Goal: Information Seeking & Learning: Learn about a topic

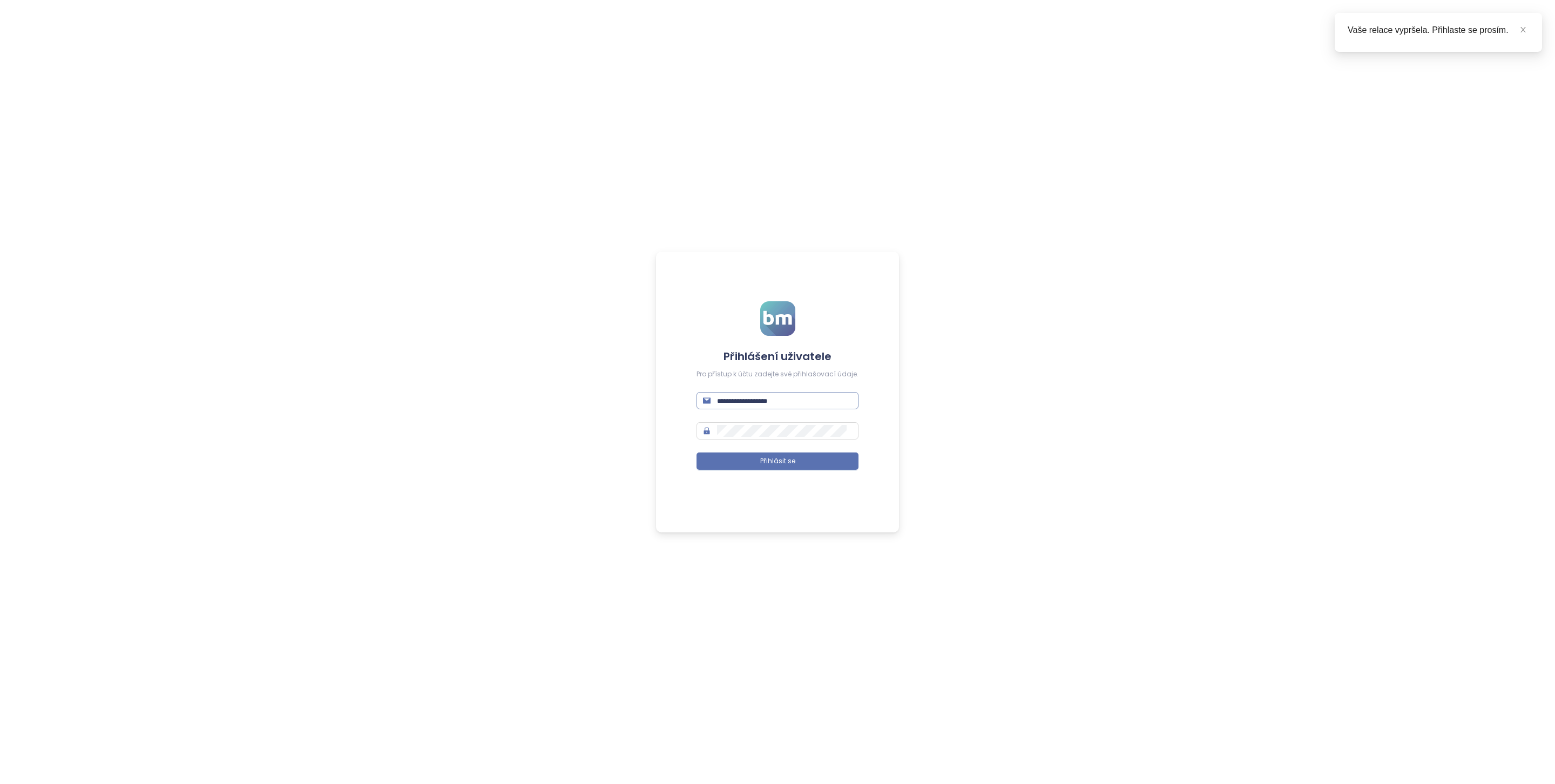
type input "**********"
click at [819, 403] on input "**********" at bounding box center [784, 400] width 135 height 12
click at [802, 461] on button "Přihlásit se" at bounding box center [778, 461] width 162 height 17
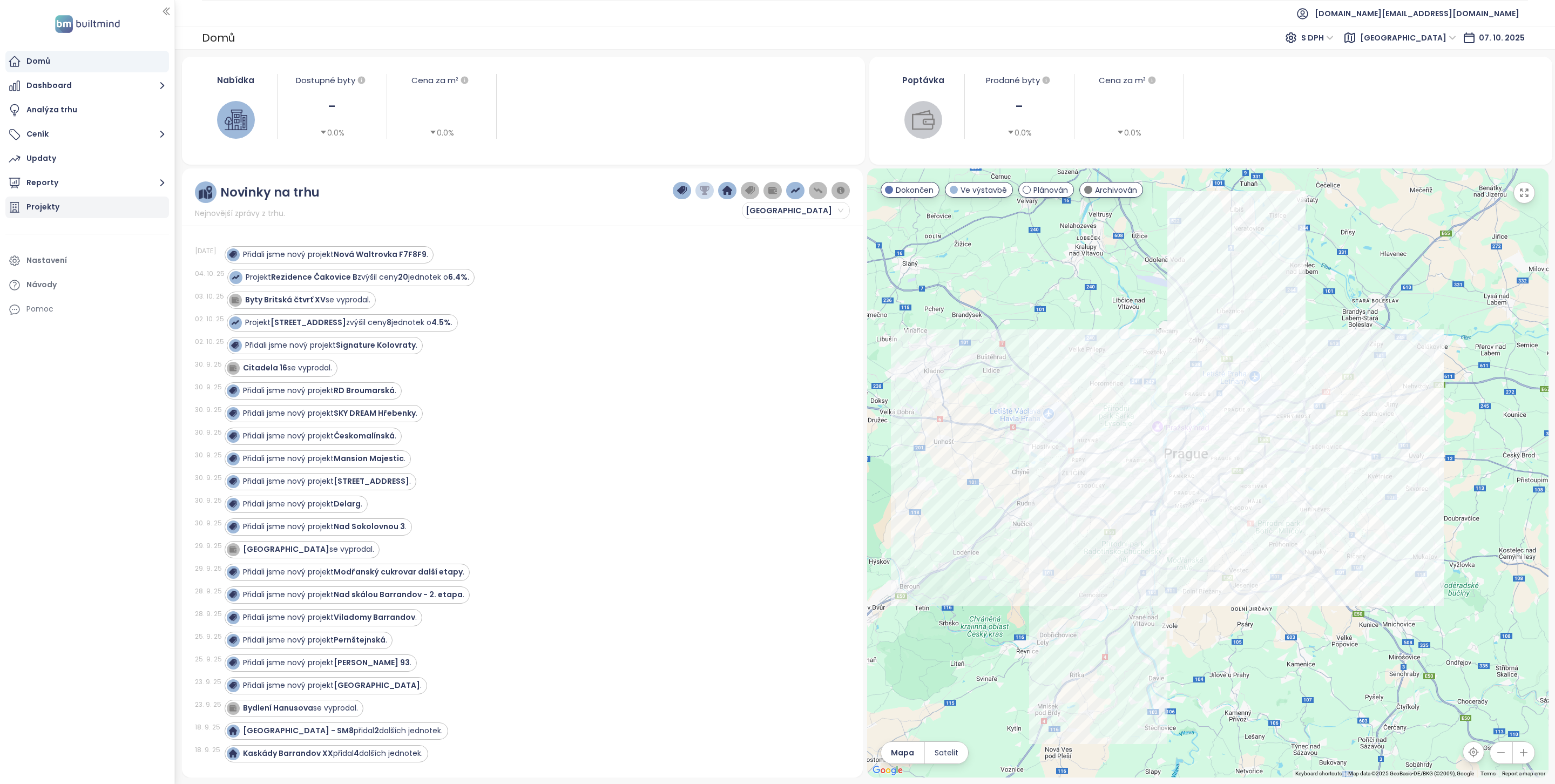
click at [53, 215] on div "Projekty" at bounding box center [87, 207] width 163 height 22
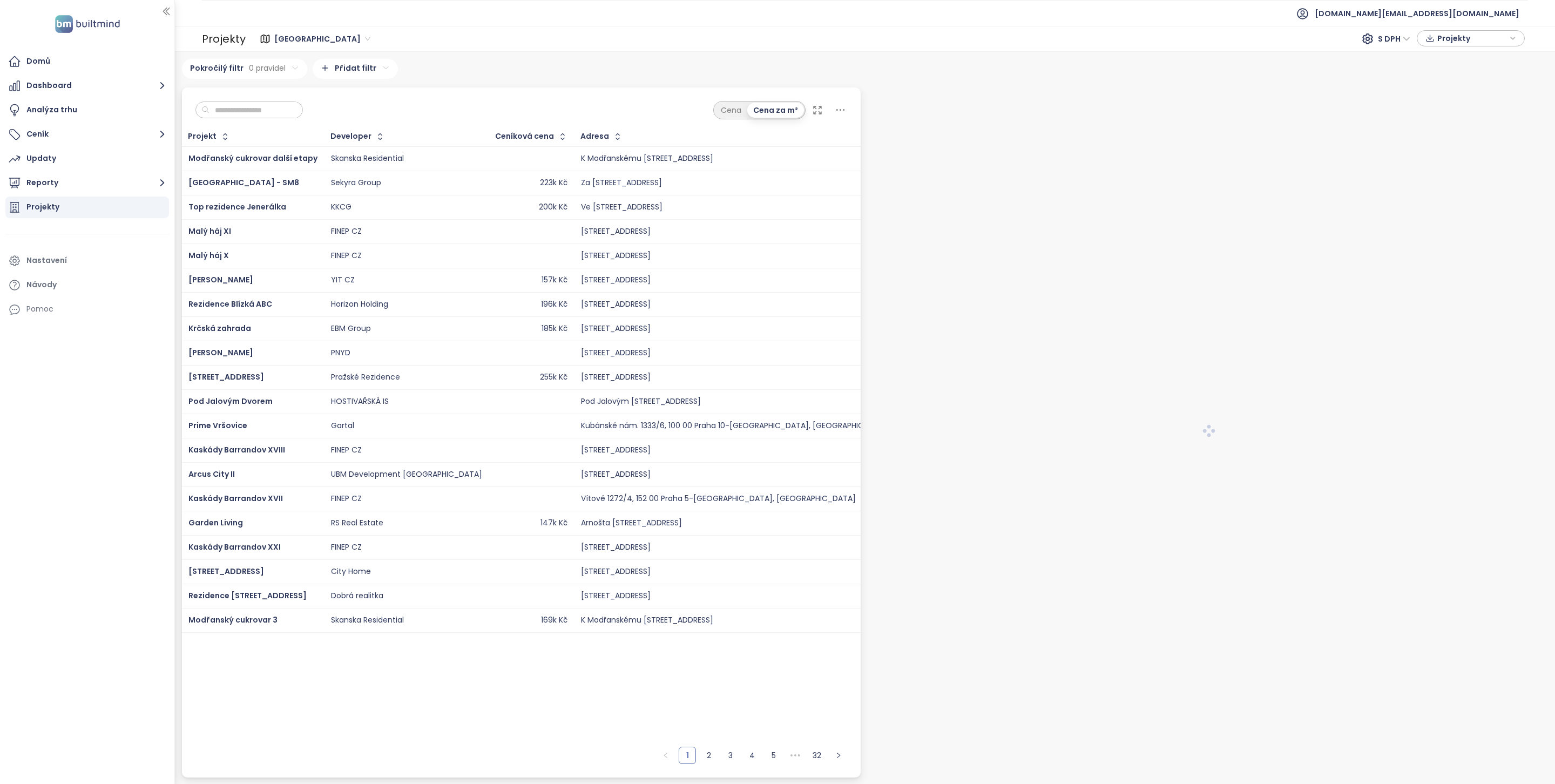
drag, startPoint x: 236, startPoint y: 110, endPoint x: 223, endPoint y: 96, distance: 19.1
click at [234, 109] on input "text" at bounding box center [253, 110] width 87 height 16
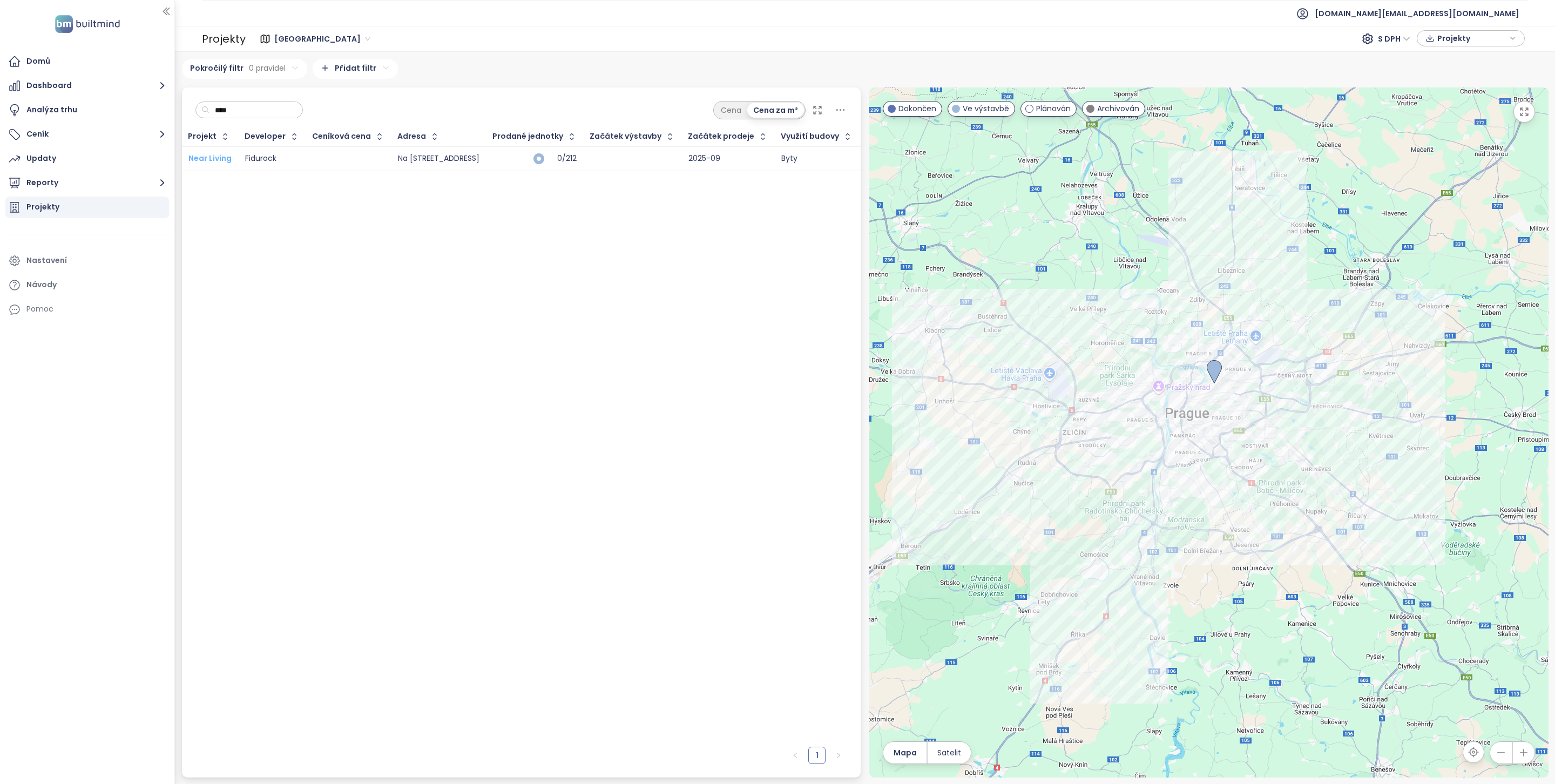
type input "****"
click at [215, 153] on span "Near Living" at bounding box center [210, 158] width 43 height 11
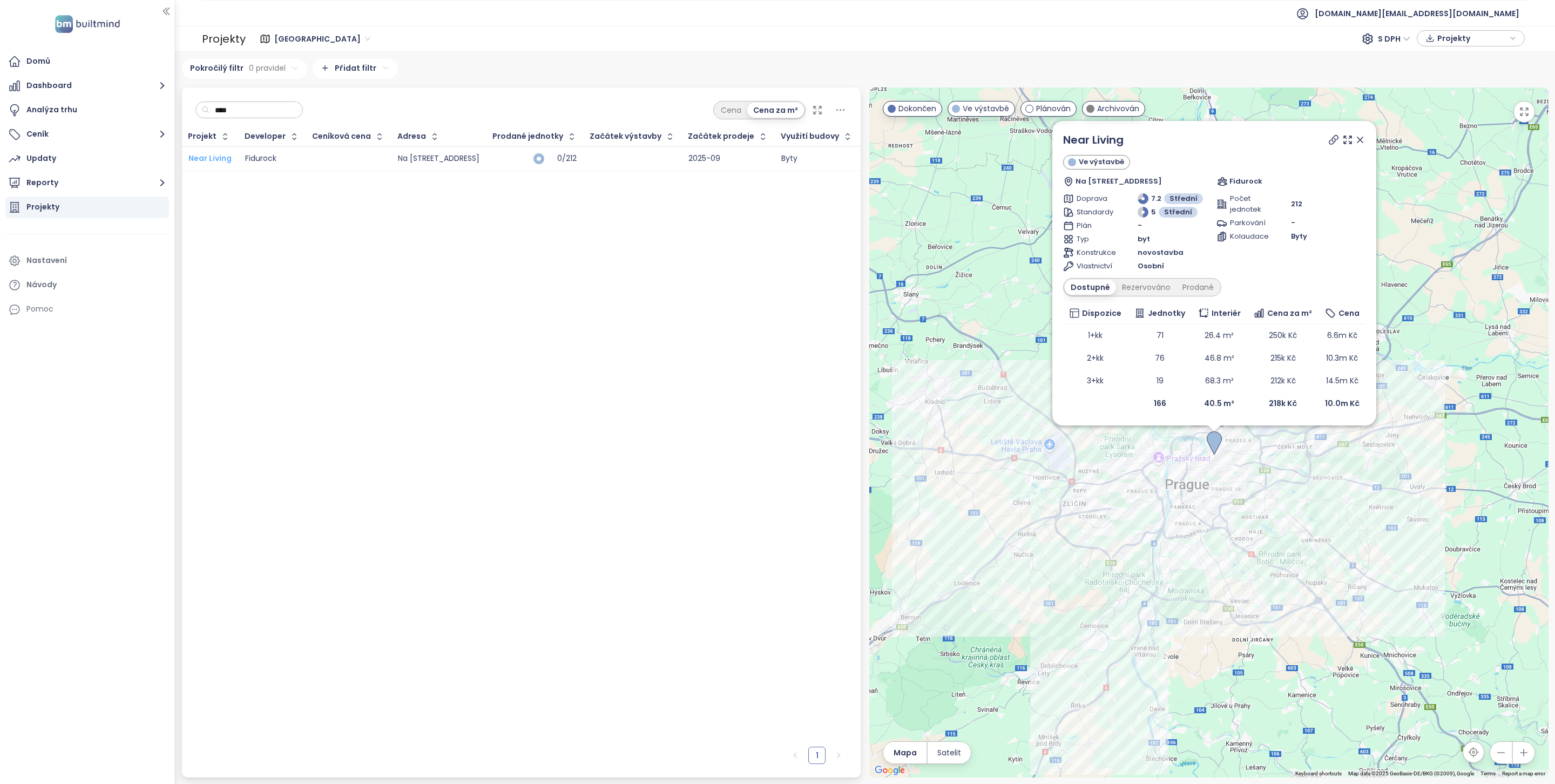
click at [227, 157] on span "Near Living" at bounding box center [210, 158] width 43 height 11
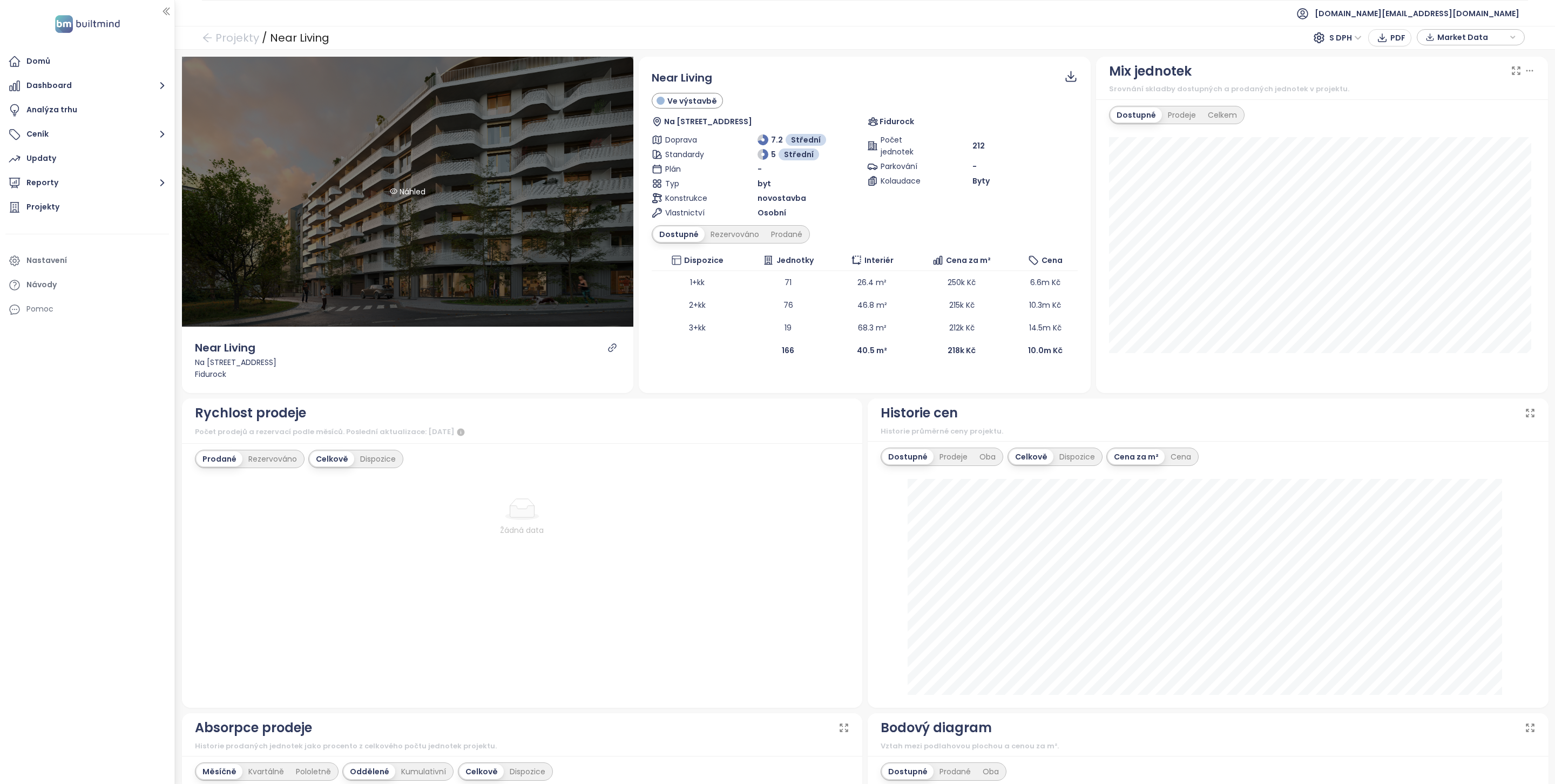
click at [484, 231] on div "Náhled" at bounding box center [408, 191] width 452 height 270
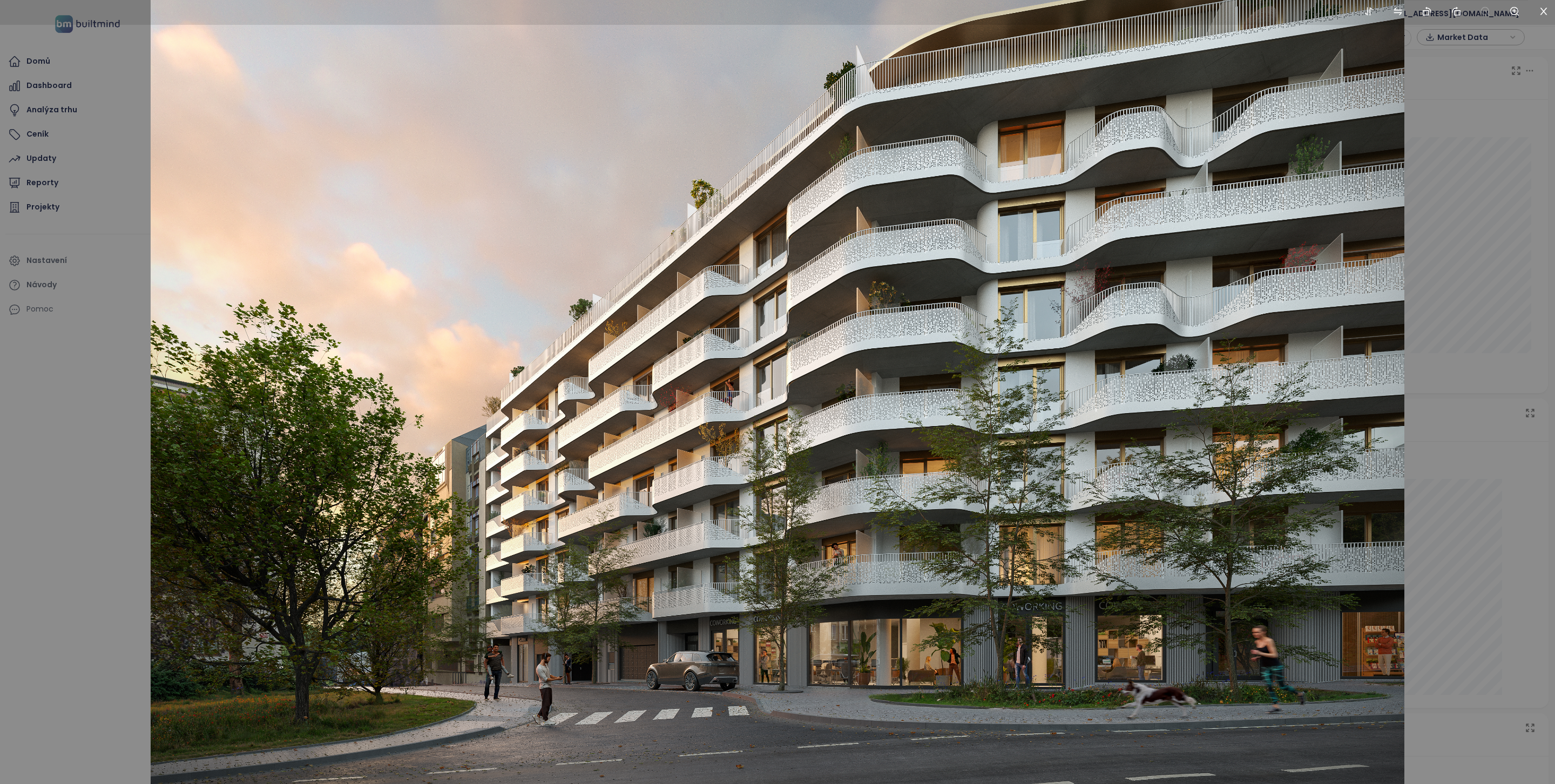
click at [38, 503] on div at bounding box center [778, 392] width 1555 height 784
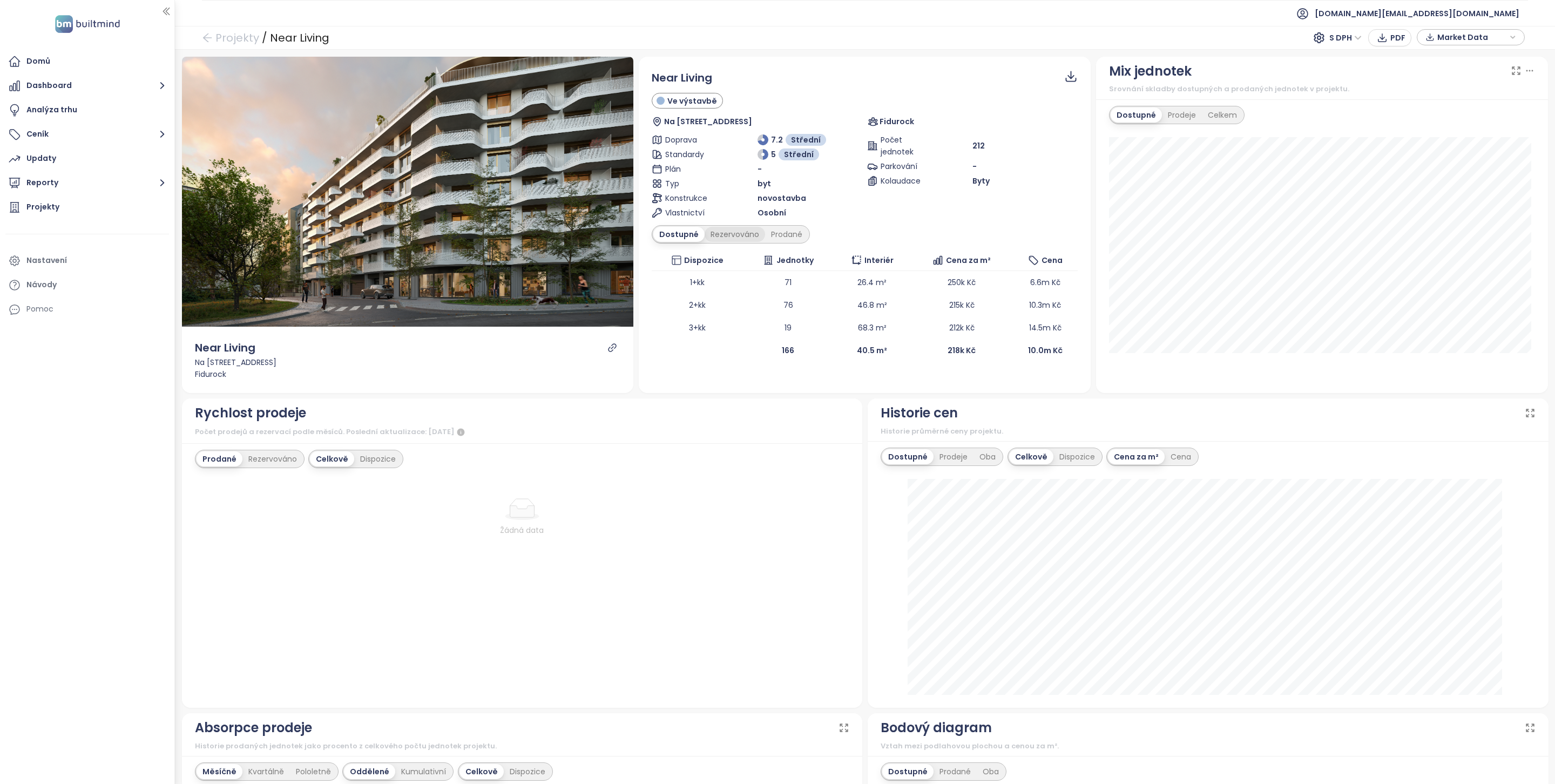
click at [727, 234] on div "Rezervováno" at bounding box center [735, 234] width 61 height 15
click at [783, 234] on div "Prodané" at bounding box center [788, 234] width 43 height 15
click at [712, 233] on div "Rezervováno" at bounding box center [732, 234] width 61 height 15
click at [675, 233] on div "Dostupné" at bounding box center [677, 234] width 48 height 15
click at [59, 54] on div "Domů" at bounding box center [87, 61] width 163 height 22
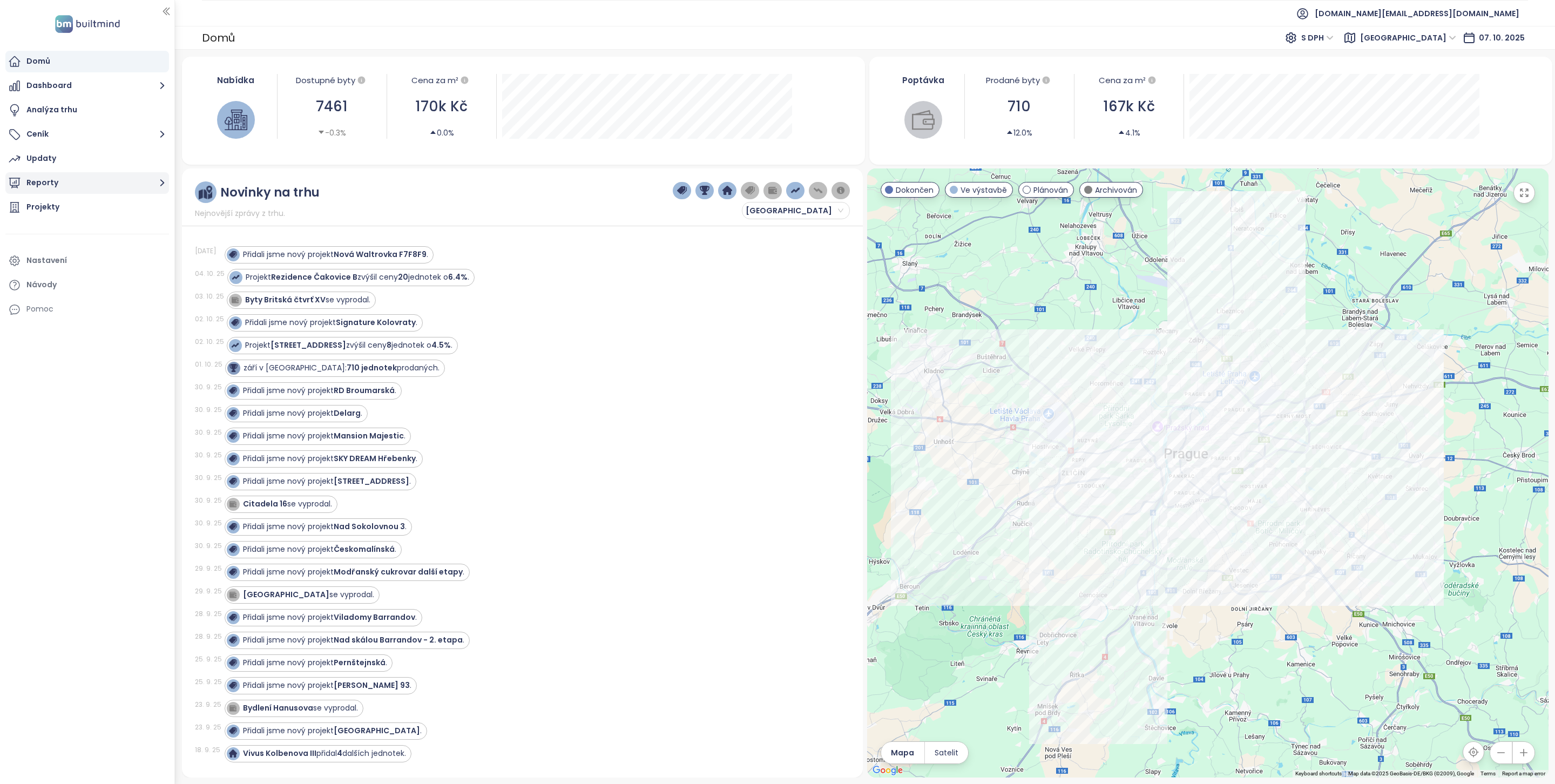
click at [53, 174] on button "Reporty" at bounding box center [87, 183] width 163 height 22
click at [92, 225] on div "[GEOGRAPHIC_DATA]" at bounding box center [90, 228] width 152 height 17
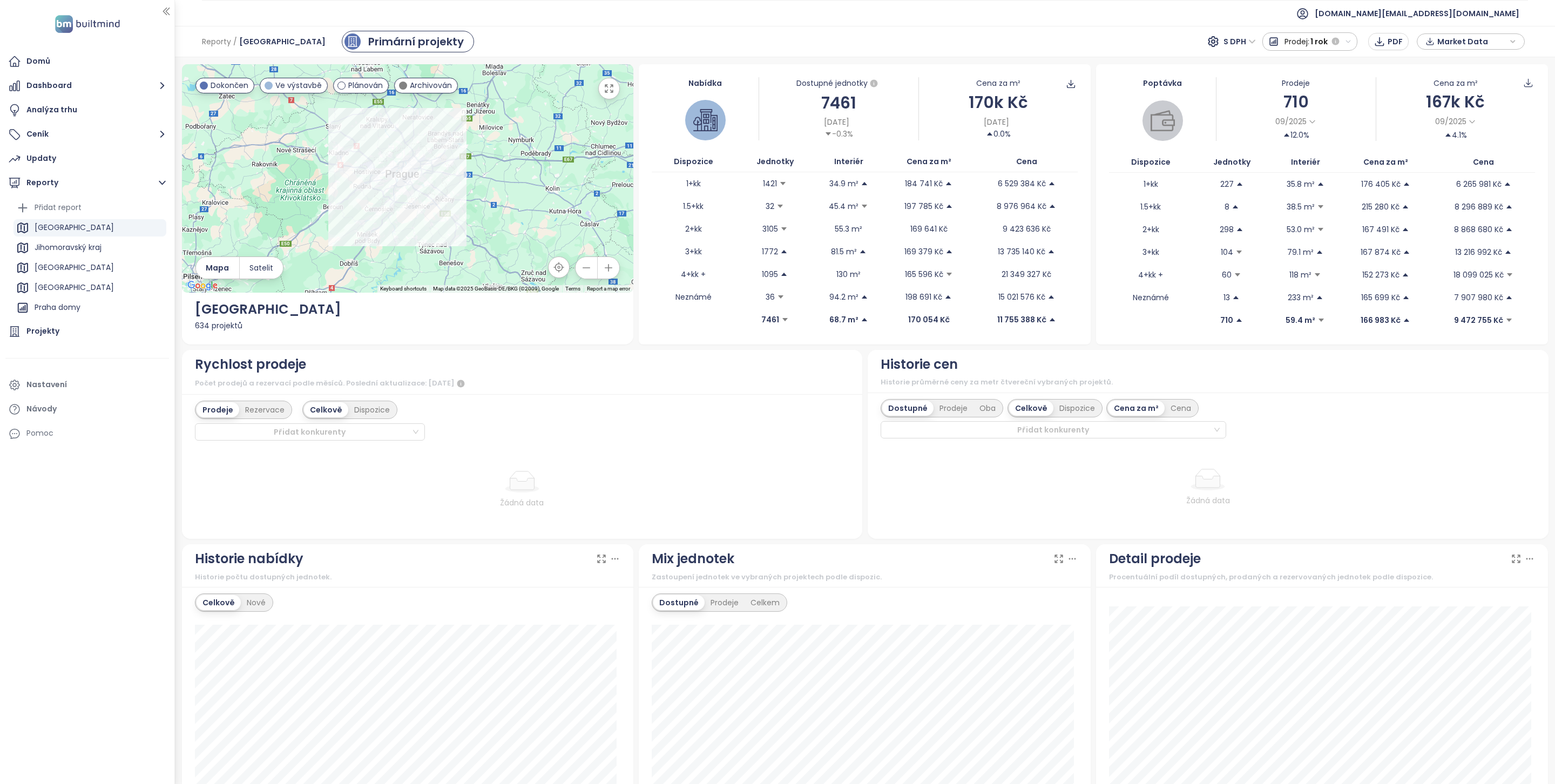
scroll to position [282, 0]
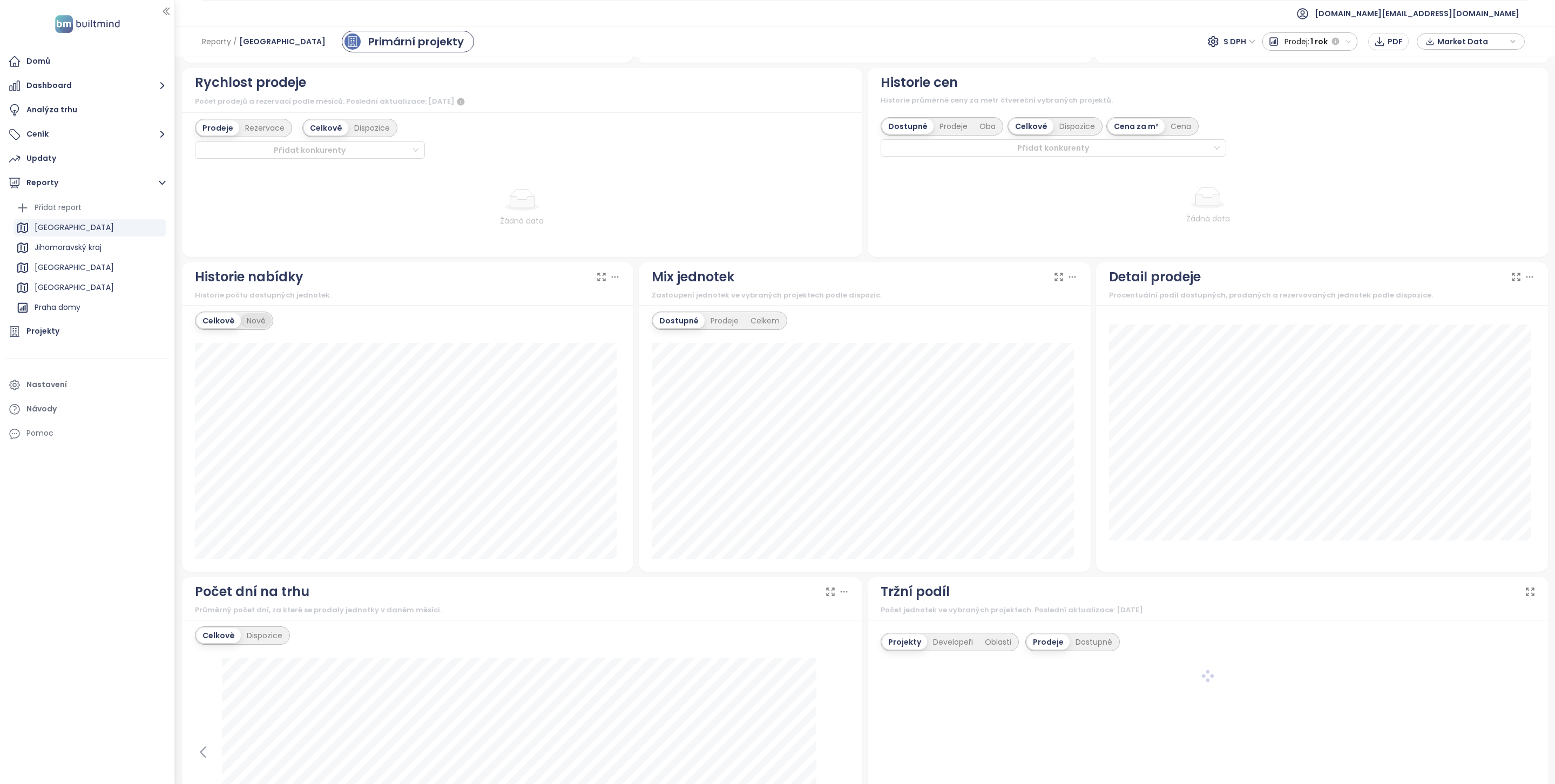
click at [255, 327] on div "Nové" at bounding box center [256, 320] width 31 height 15
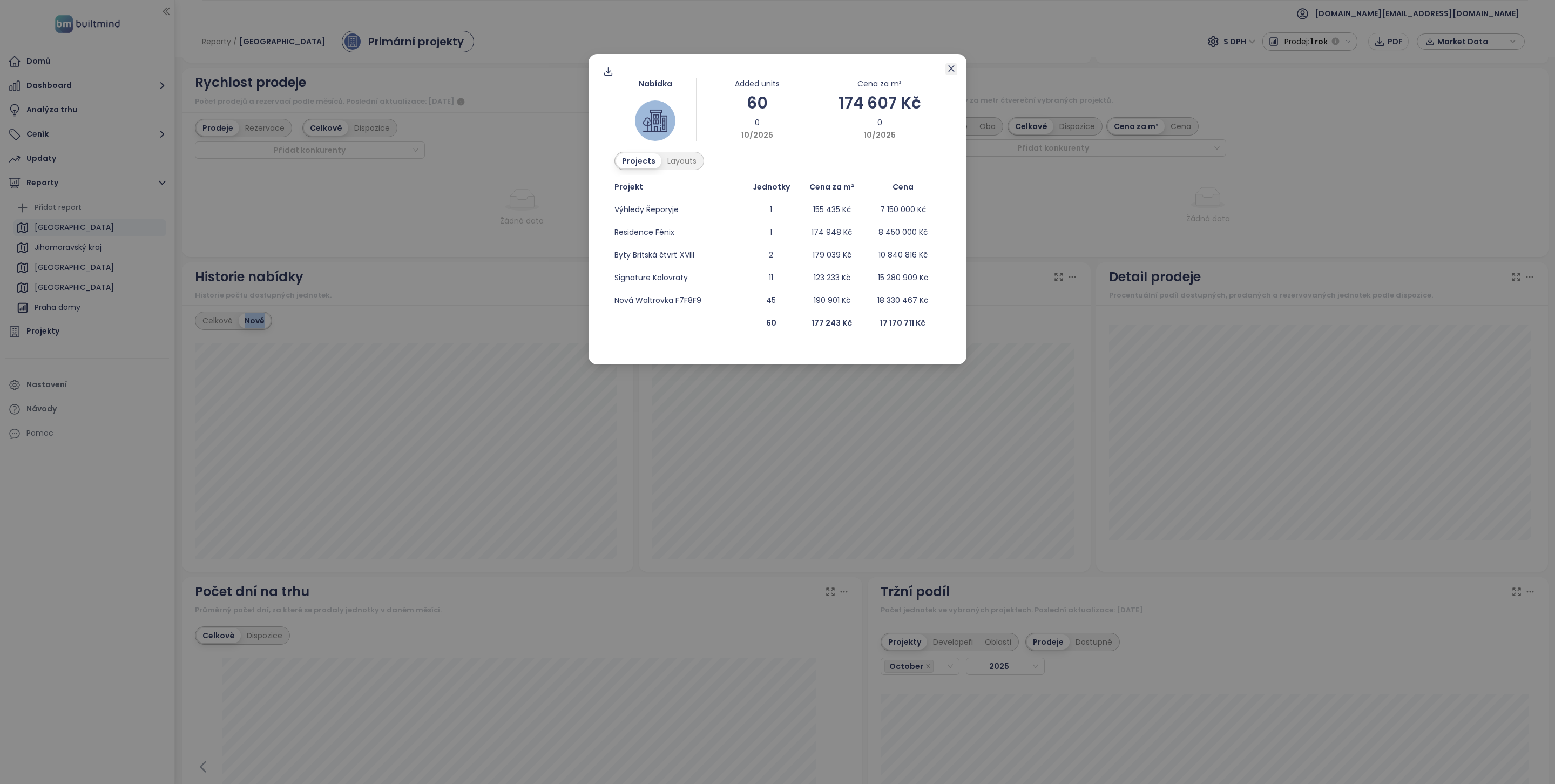
click at [950, 72] on icon "close" at bounding box center [952, 69] width 9 height 9
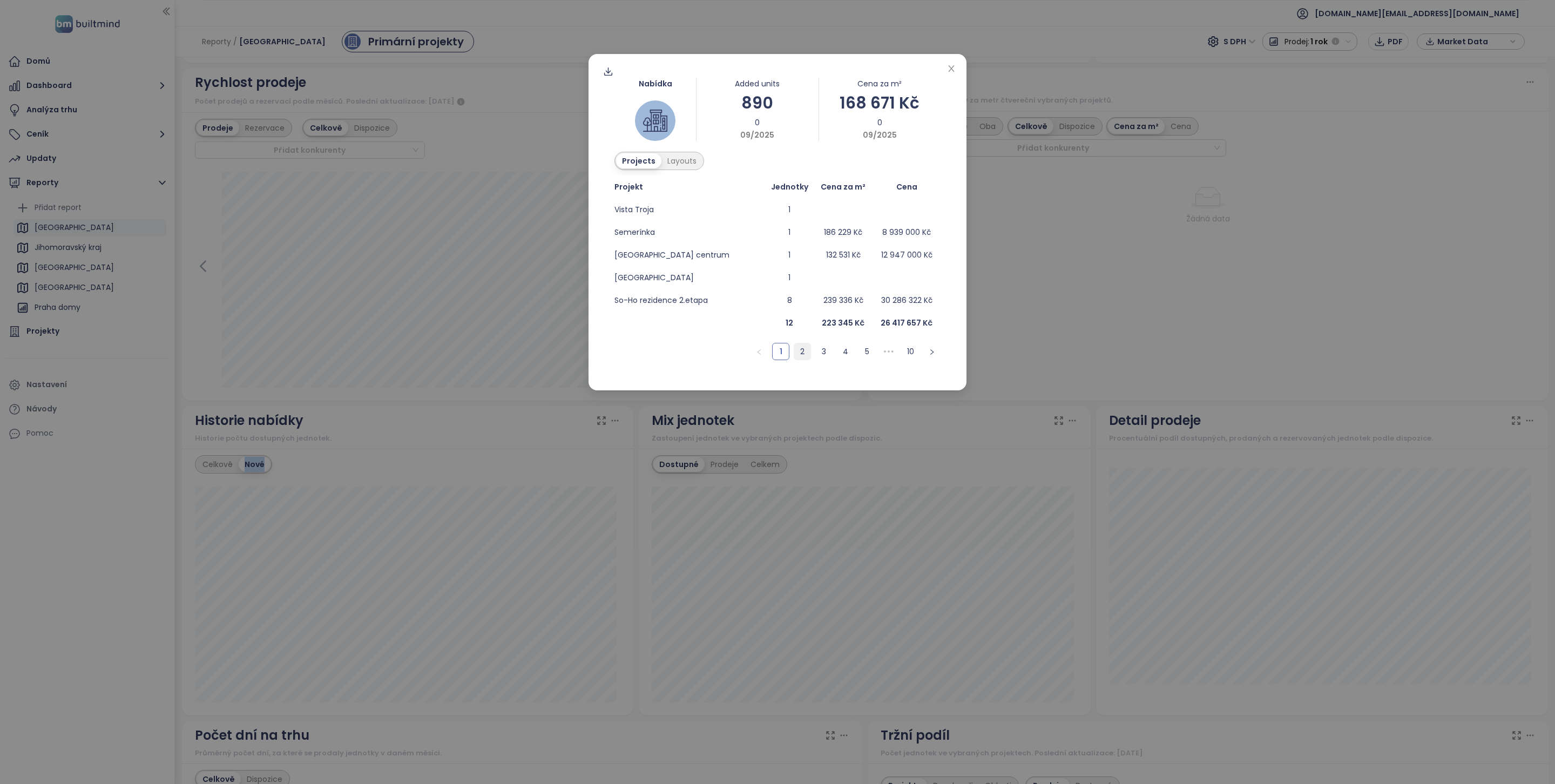
click at [801, 351] on link "2" at bounding box center [802, 351] width 16 height 16
click at [819, 351] on link "3" at bounding box center [824, 351] width 16 height 16
click at [846, 352] on link "4" at bounding box center [845, 351] width 16 height 16
click at [848, 353] on link "5" at bounding box center [845, 351] width 16 height 16
click at [850, 355] on link "6" at bounding box center [845, 351] width 16 height 16
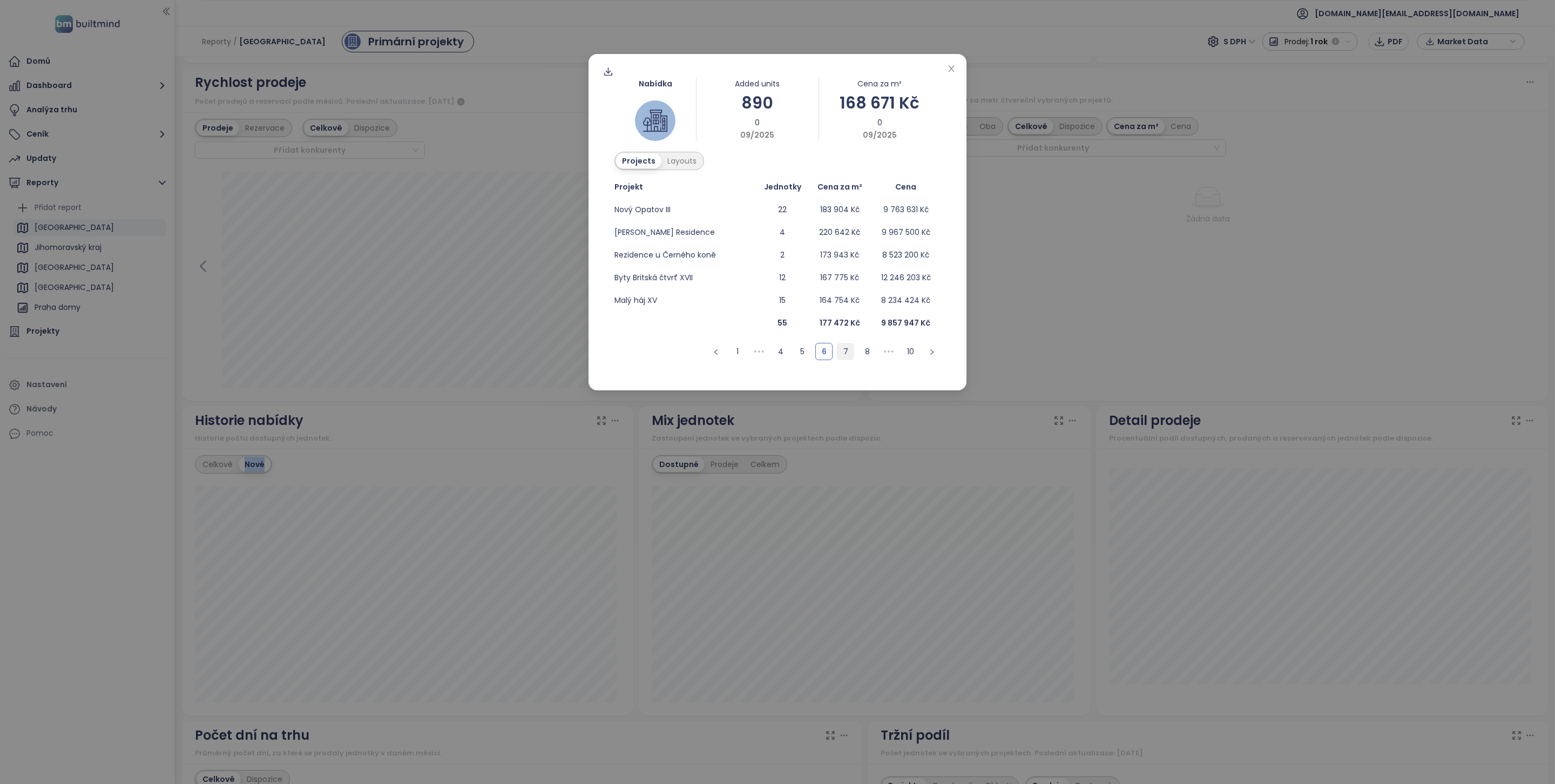
click at [848, 355] on link "7" at bounding box center [845, 351] width 16 height 16
click at [862, 349] on link "8" at bounding box center [867, 351] width 16 height 16
click at [881, 348] on link "9" at bounding box center [889, 351] width 16 height 16
click at [904, 352] on link "10" at bounding box center [910, 351] width 16 height 16
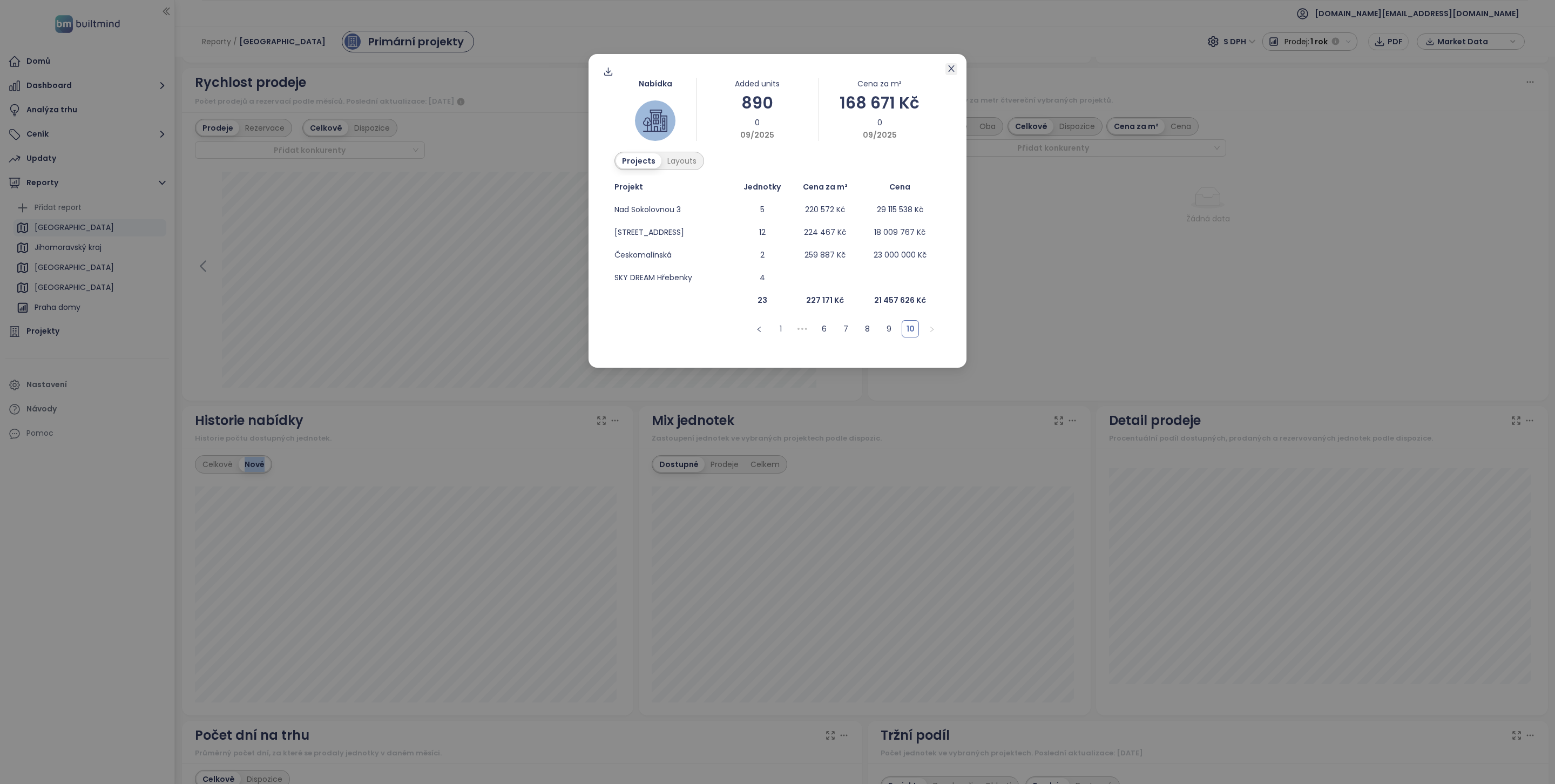
click at [952, 71] on icon "close" at bounding box center [952, 69] width 9 height 9
